Goal: Information Seeking & Learning: Learn about a topic

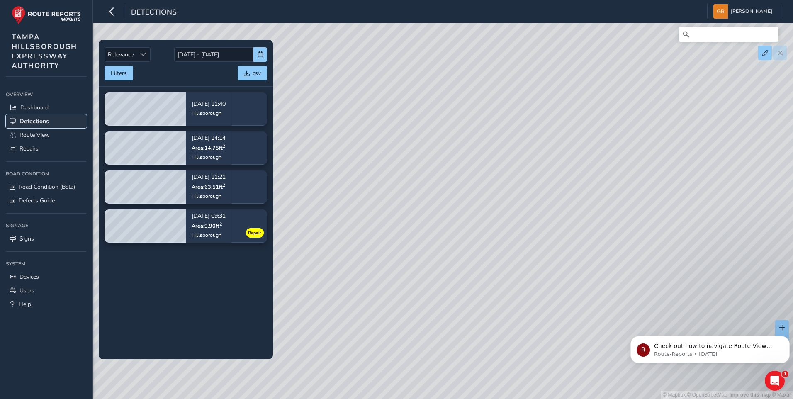
click at [30, 119] on span "Detections" at bounding box center [33, 121] width 29 height 8
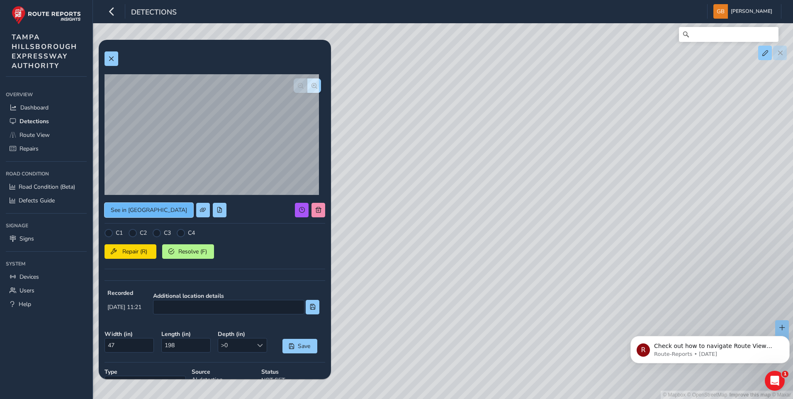
click at [140, 209] on span "See in [GEOGRAPHIC_DATA]" at bounding box center [149, 210] width 76 height 8
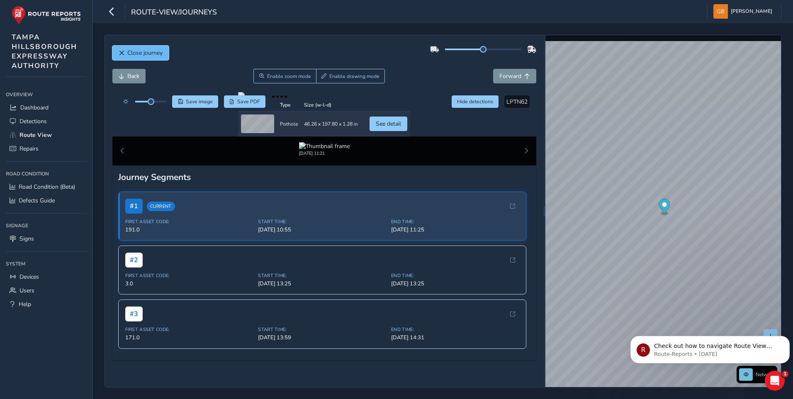
click at [134, 48] on button "Close journey" at bounding box center [140, 53] width 56 height 15
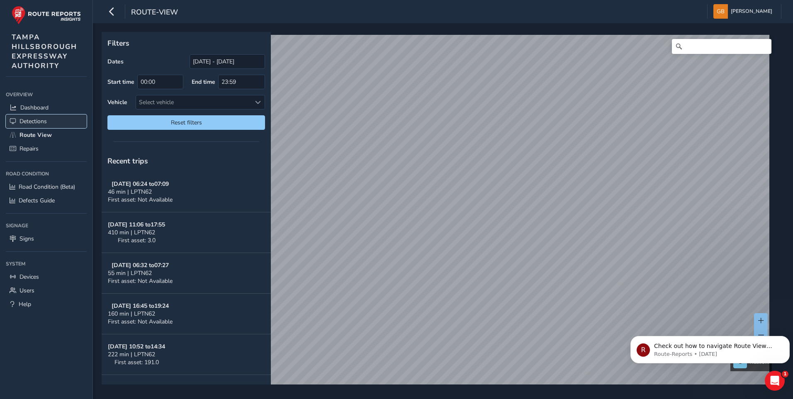
click at [26, 120] on span "Detections" at bounding box center [32, 121] width 27 height 8
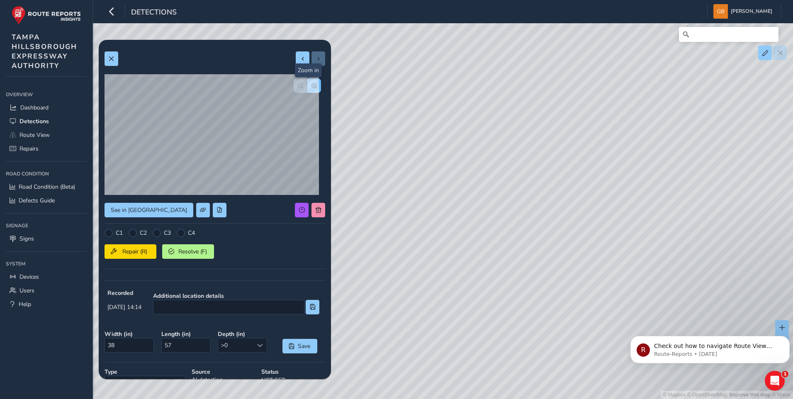
click at [311, 84] on span "button" at bounding box center [314, 86] width 6 height 6
click at [298, 87] on span "button" at bounding box center [301, 86] width 6 height 6
click at [34, 119] on span "Detections" at bounding box center [33, 121] width 29 height 8
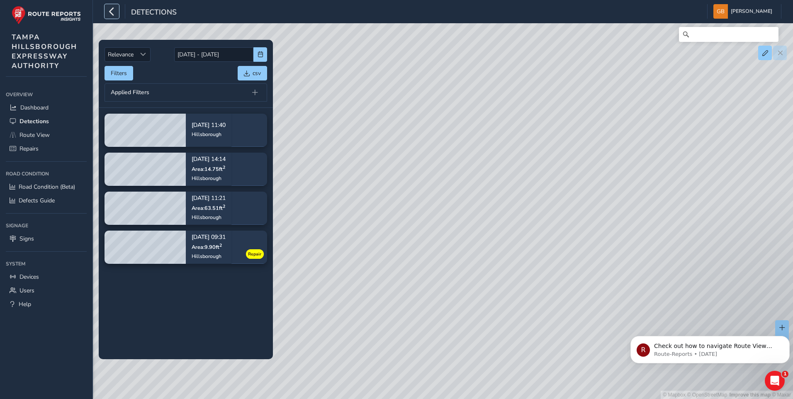
click at [114, 14] on icon "button" at bounding box center [111, 11] width 9 height 15
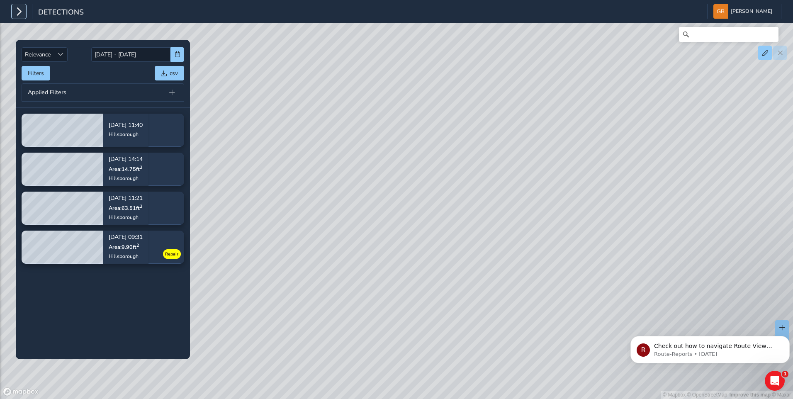
click at [14, 10] on button "button" at bounding box center [19, 11] width 15 height 15
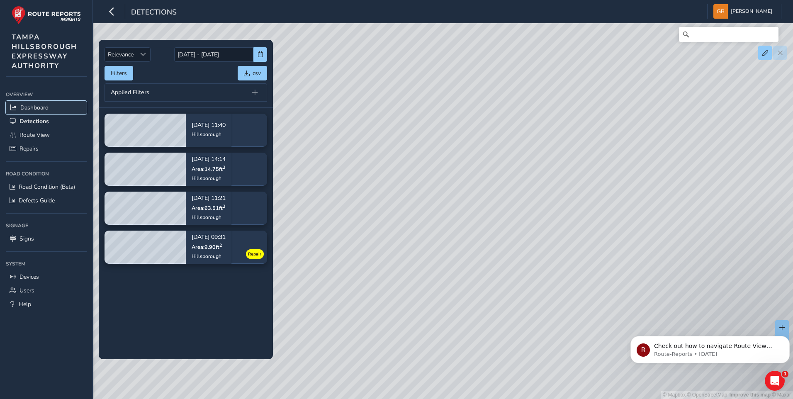
click at [33, 103] on link "Dashboard" at bounding box center [46, 108] width 81 height 14
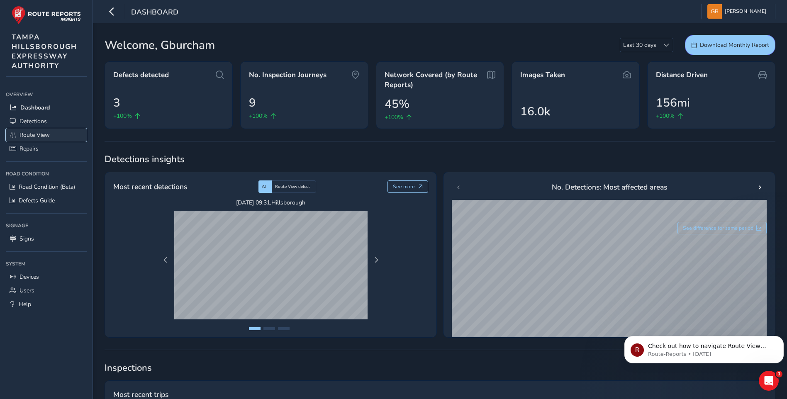
click at [29, 138] on span "Route View" at bounding box center [34, 135] width 30 height 8
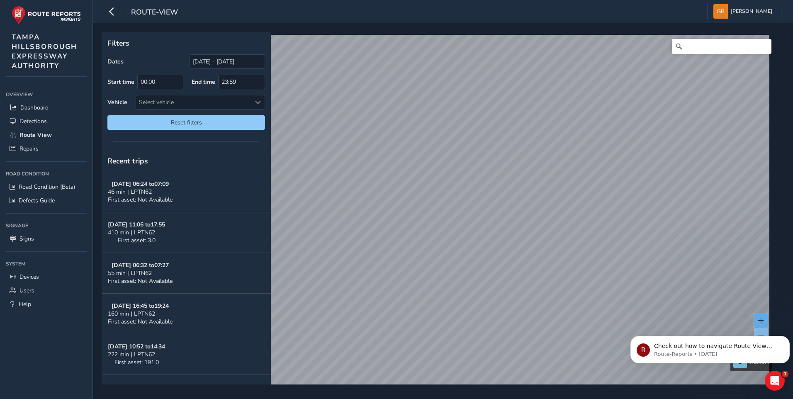
click at [762, 316] on button at bounding box center [761, 320] width 14 height 15
click at [758, 319] on html "R Check out how to navigate Route View here! Route-Reports • 3d ago" at bounding box center [710, 347] width 166 height 58
click at [763, 317] on button at bounding box center [761, 320] width 14 height 15
click at [760, 318] on span at bounding box center [761, 321] width 6 height 6
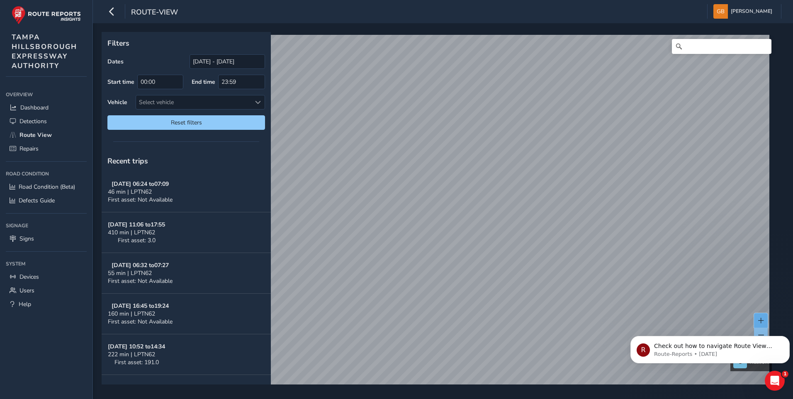
click at [760, 318] on span at bounding box center [761, 321] width 6 height 6
click at [443, 238] on div "x Available inspection trips: Thu, 18 Sep, 14:39" at bounding box center [483, 253] width 83 height 33
click at [465, 263] on link "Thu, 18 Sep, 14:39" at bounding box center [470, 263] width 33 height 7
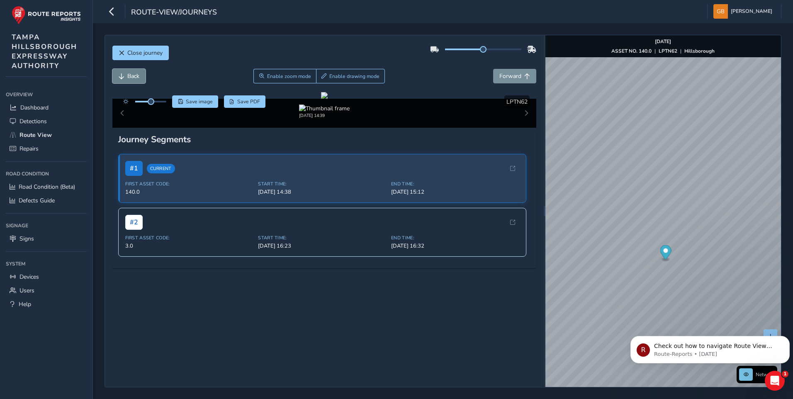
click at [132, 73] on span "Back" at bounding box center [133, 76] width 12 height 8
click at [510, 78] on span "Forward" at bounding box center [510, 76] width 22 height 8
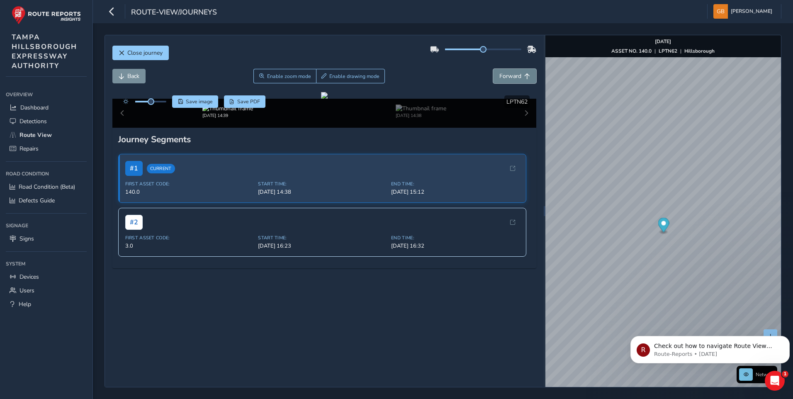
click at [510, 78] on span "Forward" at bounding box center [510, 76] width 22 height 8
click at [129, 75] on span "Back" at bounding box center [133, 76] width 12 height 8
click at [508, 73] on span "Forward" at bounding box center [510, 76] width 22 height 8
